Goal: Task Accomplishment & Management: Use online tool/utility

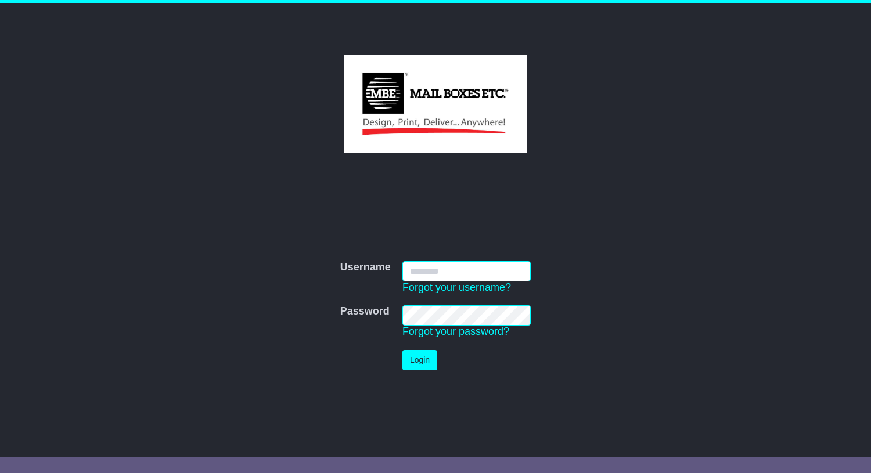
type input "**********"
click at [418, 365] on button "Login" at bounding box center [420, 360] width 35 height 20
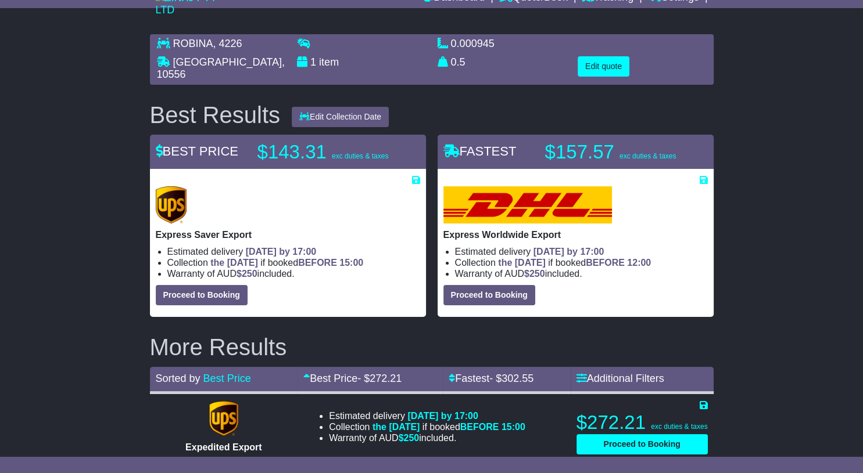
scroll to position [58, 0]
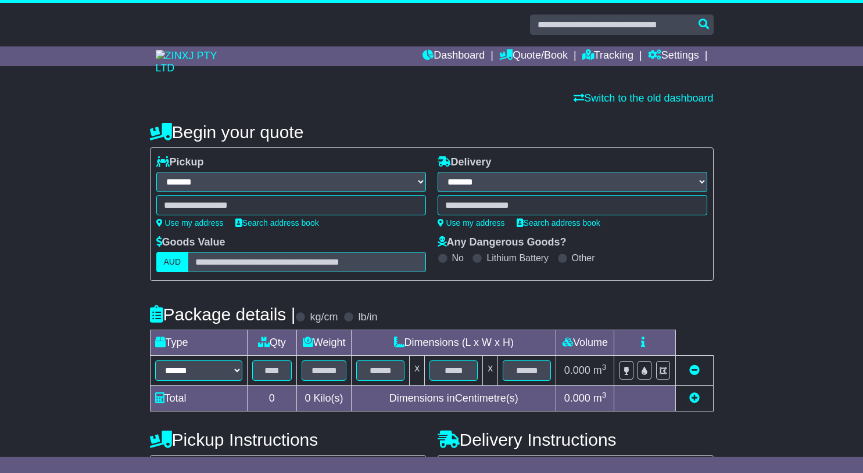
select select "**"
